Goal: Information Seeking & Learning: Learn about a topic

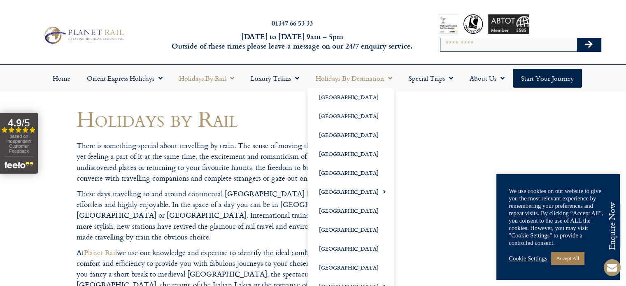
click at [390, 76] on span "Menu" at bounding box center [388, 78] width 8 height 15
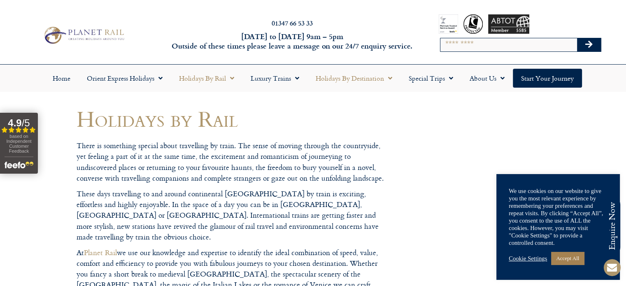
click at [388, 77] on span "Menu" at bounding box center [388, 78] width 8 height 15
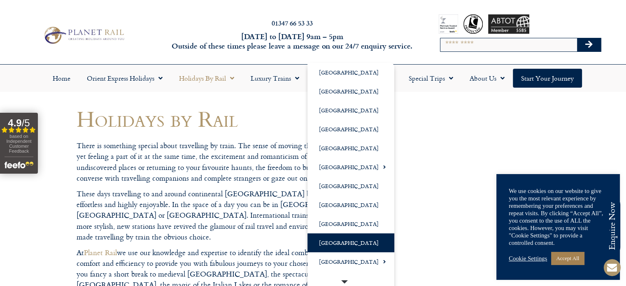
click at [334, 240] on link "[GEOGRAPHIC_DATA]" at bounding box center [350, 242] width 87 height 19
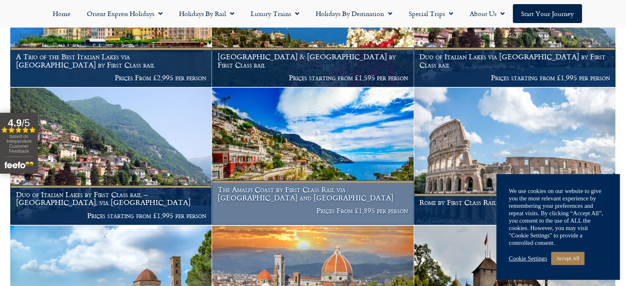
scroll to position [468, 0]
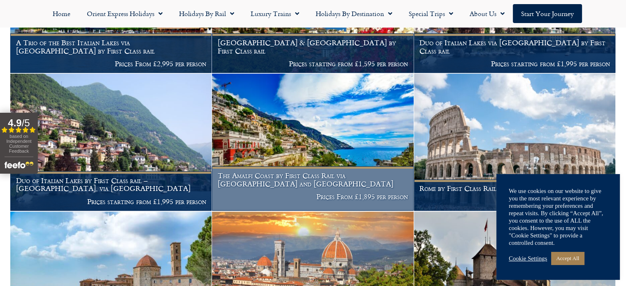
click at [301, 172] on h1 "The Amalfi Coast by First Class Rail via Zurich and Montreux" at bounding box center [313, 180] width 190 height 16
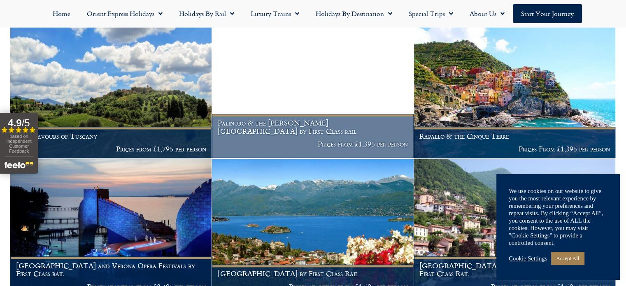
scroll to position [1084, 0]
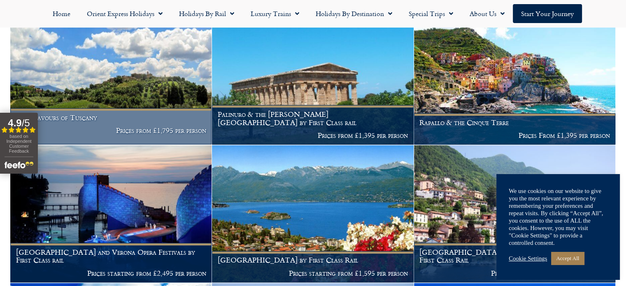
click at [139, 111] on figcaption "The Flavours of Tuscany Prices from £1,795 per person" at bounding box center [110, 126] width 201 height 36
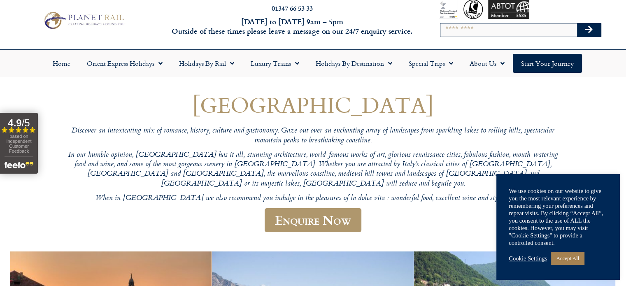
scroll to position [0, 0]
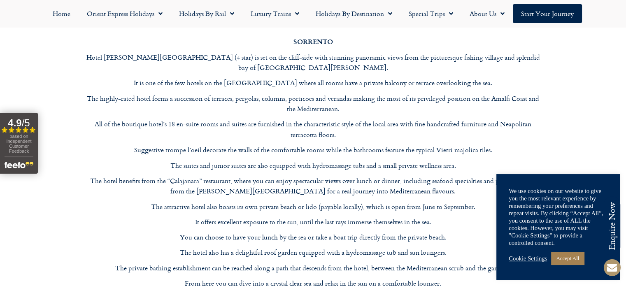
scroll to position [2632, 0]
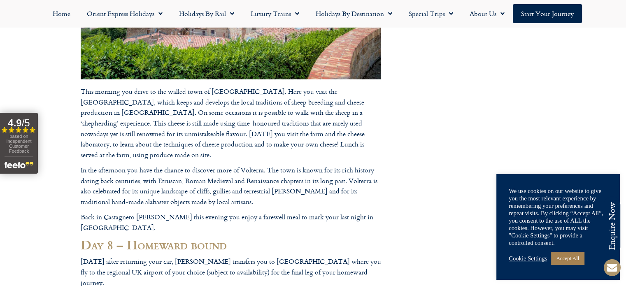
scroll to position [2221, 0]
